Goal: Task Accomplishment & Management: Manage account settings

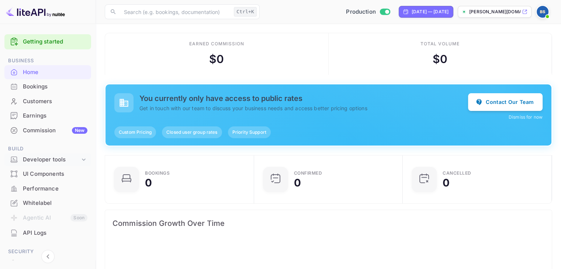
click at [55, 159] on div "Developer tools" at bounding box center [51, 160] width 57 height 8
click at [49, 182] on link "API Keys" at bounding box center [50, 184] width 69 height 8
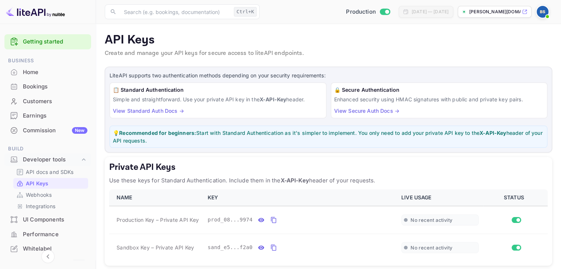
scroll to position [37, 0]
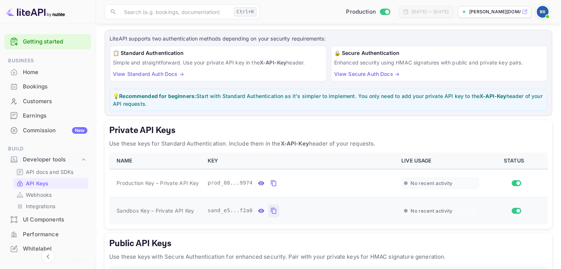
click at [271, 212] on icon "private api keys table" at bounding box center [274, 211] width 7 height 9
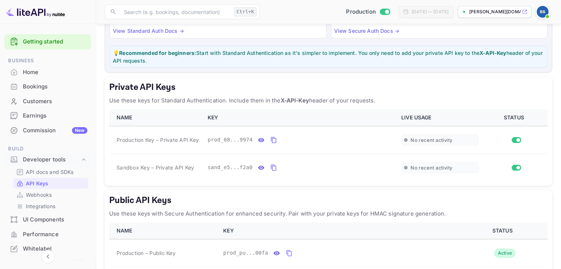
scroll to position [0, 0]
click at [44, 130] on div "Commission New" at bounding box center [55, 131] width 65 height 8
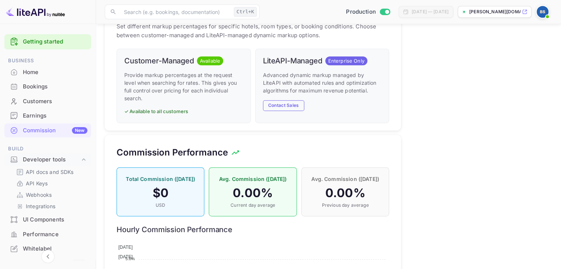
scroll to position [369, 0]
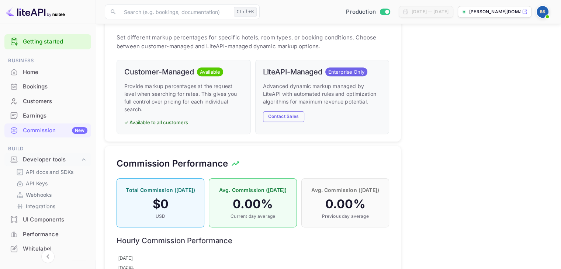
click at [177, 94] on p "Provide markup percentages at the request level when searching for rates. This …" at bounding box center [183, 97] width 119 height 31
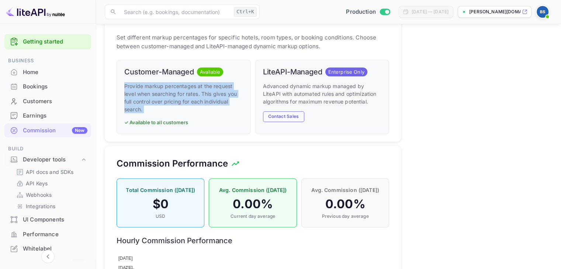
click at [177, 94] on p "Provide markup percentages at the request level when searching for rates. This …" at bounding box center [183, 97] width 119 height 31
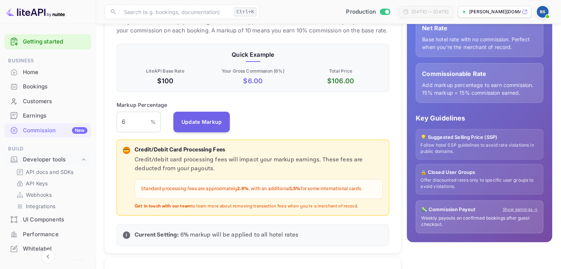
scroll to position [111, 0]
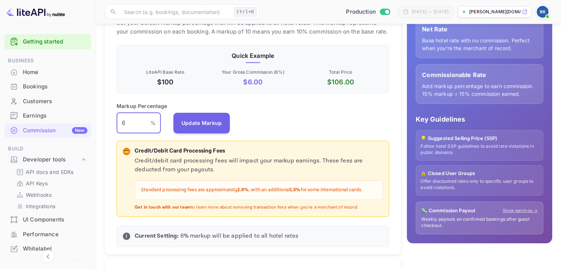
drag, startPoint x: 138, startPoint y: 127, endPoint x: 110, endPoint y: 123, distance: 28.4
click at [110, 123] on div "Default Markup Active Set your default markup percentage that will be applied t…" at bounding box center [253, 119] width 296 height 272
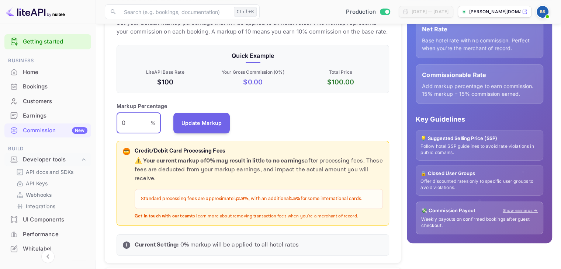
drag, startPoint x: 131, startPoint y: 125, endPoint x: 114, endPoint y: 123, distance: 17.9
click at [114, 123] on div "Default Markup Active Set your default markup percentage that will be applied t…" at bounding box center [253, 123] width 296 height 281
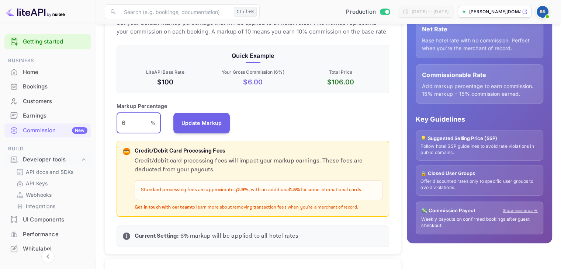
drag, startPoint x: 139, startPoint y: 126, endPoint x: 120, endPoint y: 122, distance: 19.8
click at [120, 122] on input "6" at bounding box center [134, 123] width 34 height 21
drag, startPoint x: 121, startPoint y: 122, endPoint x: 106, endPoint y: 122, distance: 14.4
click at [106, 122] on div "Default Markup Active Set your default markup percentage that will be applied t…" at bounding box center [253, 119] width 296 height 272
drag, startPoint x: 130, startPoint y: 124, endPoint x: 111, endPoint y: 123, distance: 19.3
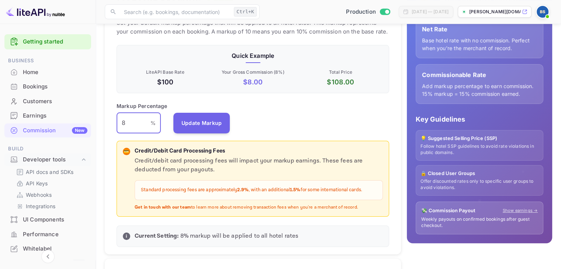
click at [111, 123] on div "Default Markup Active Set your default markup percentage that will be applied t…" at bounding box center [253, 119] width 296 height 272
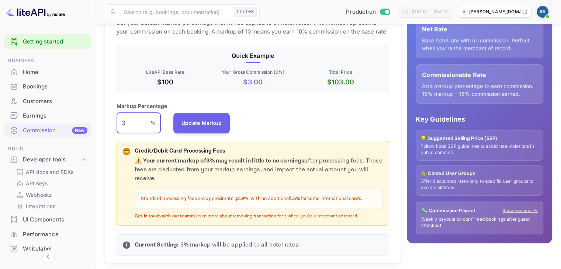
drag, startPoint x: 137, startPoint y: 126, endPoint x: 118, endPoint y: 124, distance: 18.5
click at [118, 124] on input "3" at bounding box center [134, 123] width 34 height 21
click at [118, 123] on input "4" at bounding box center [134, 123] width 34 height 21
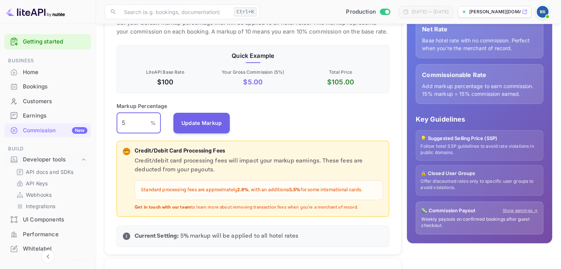
drag, startPoint x: 134, startPoint y: 126, endPoint x: 121, endPoint y: 126, distance: 13.3
click at [121, 126] on input "5" at bounding box center [134, 123] width 34 height 21
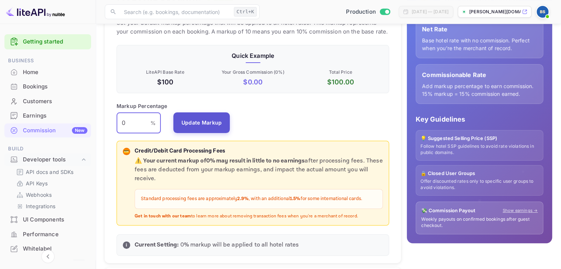
type input "0"
click at [207, 126] on button "Update Markup" at bounding box center [201, 123] width 57 height 21
